Goal: Find specific page/section: Find specific page/section

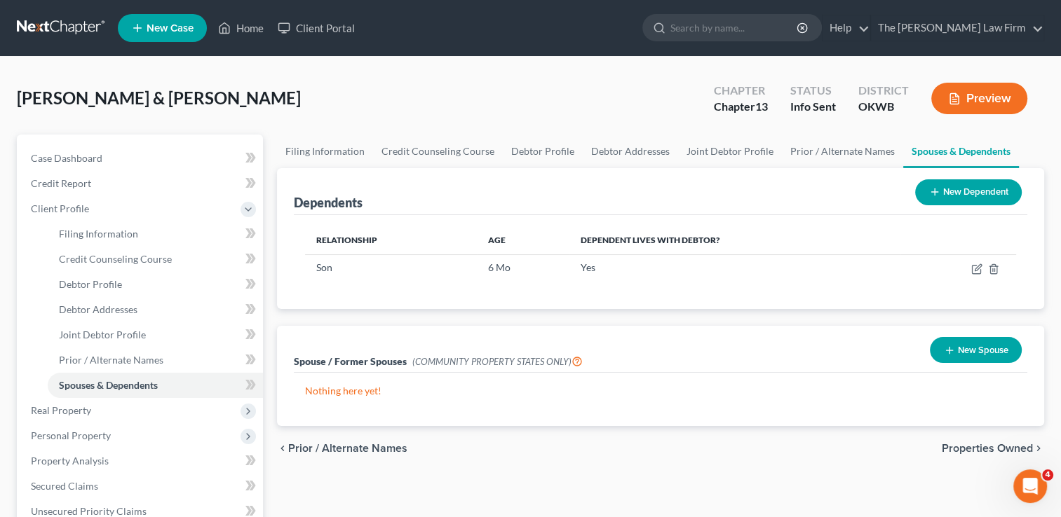
click at [64, 29] on link at bounding box center [62, 27] width 90 height 25
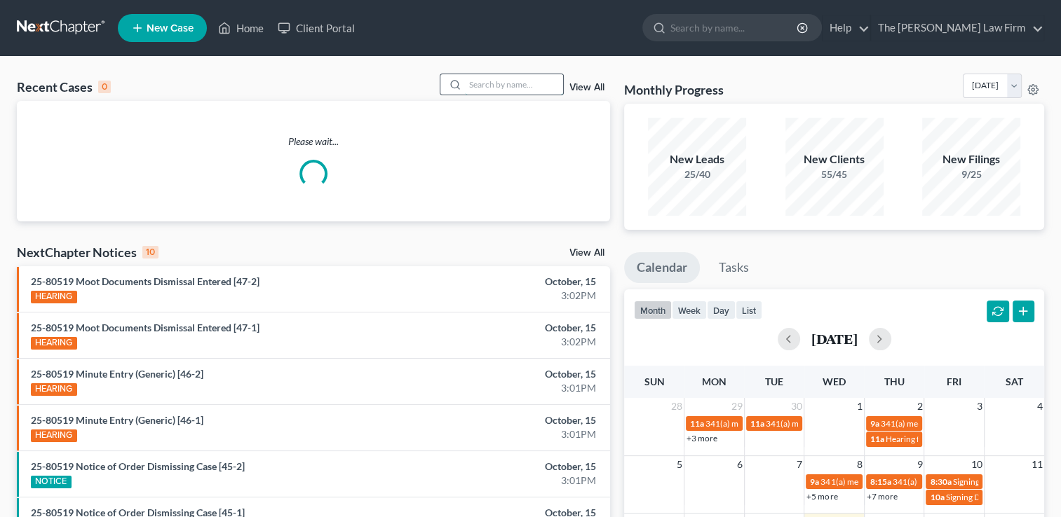
click at [510, 81] on input "search" at bounding box center [514, 84] width 98 height 20
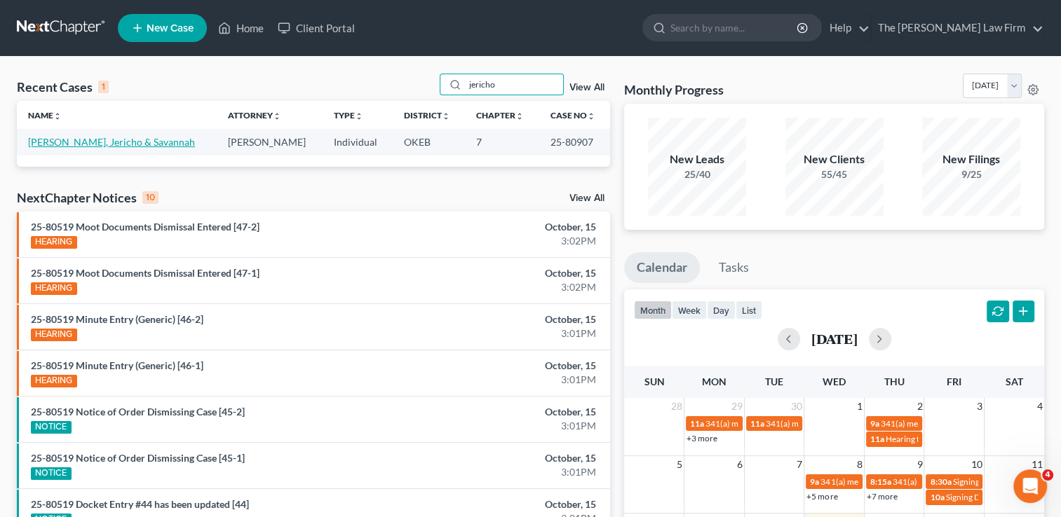
type input "jericho"
click at [110, 139] on link "Whatley, Jericho & Savannah" at bounding box center [111, 142] width 167 height 12
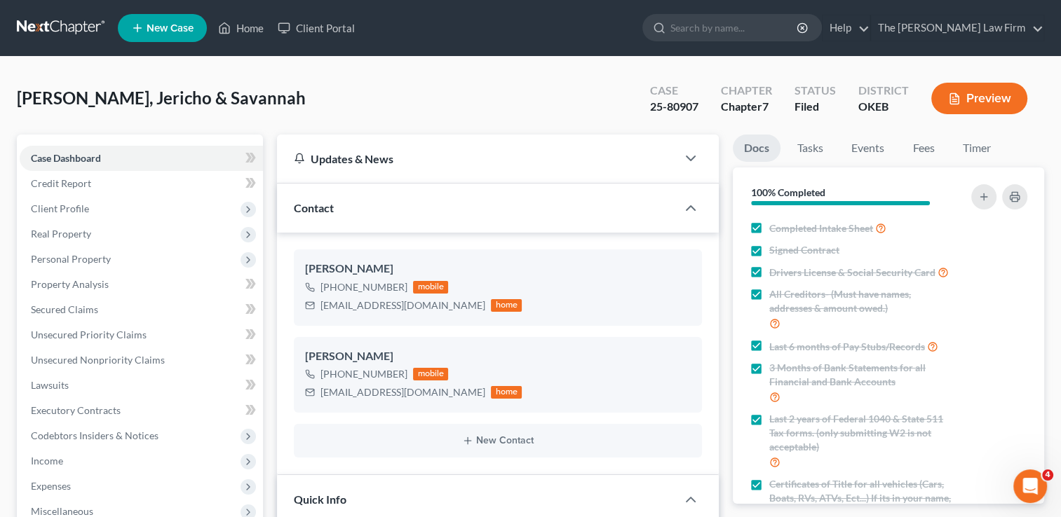
scroll to position [1231, 0]
click at [863, 144] on link "Events" at bounding box center [867, 148] width 55 height 27
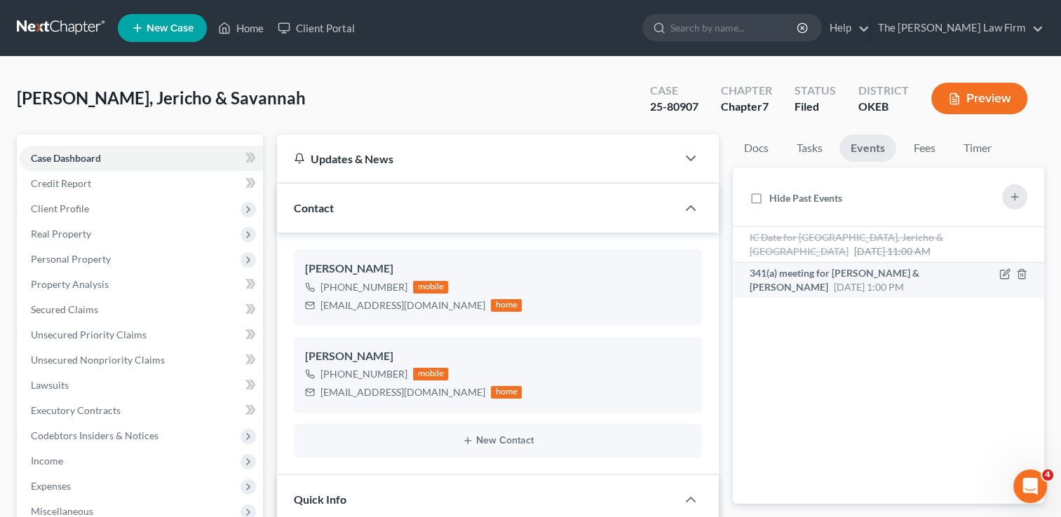
click at [847, 276] on span "341(a) meeting for Jericho Whatley & Savannah Whatley" at bounding box center [834, 280] width 170 height 26
